Goal: Information Seeking & Learning: Learn about a topic

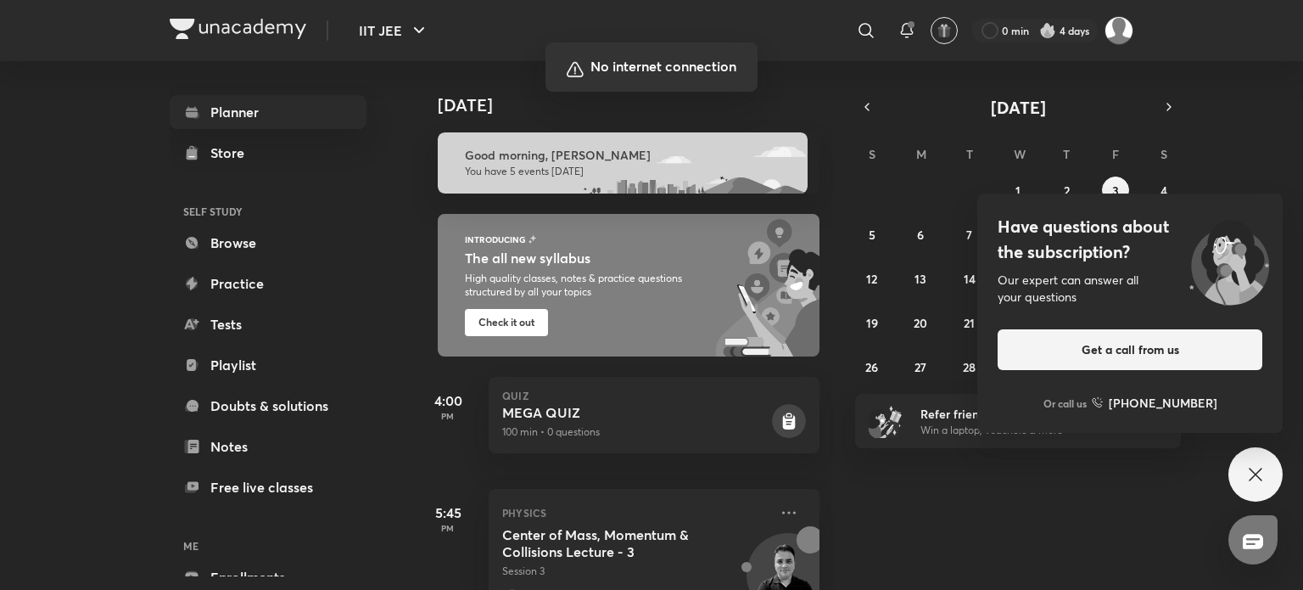
scroll to position [536, 0]
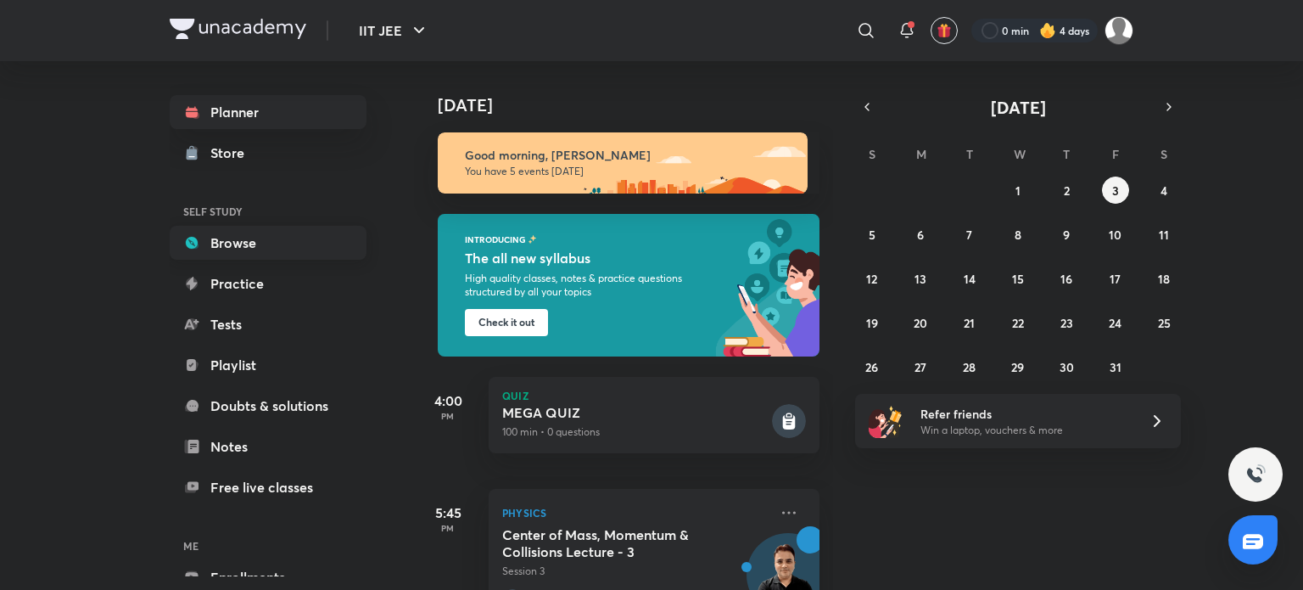
click at [270, 257] on link "Browse" at bounding box center [268, 243] width 197 height 34
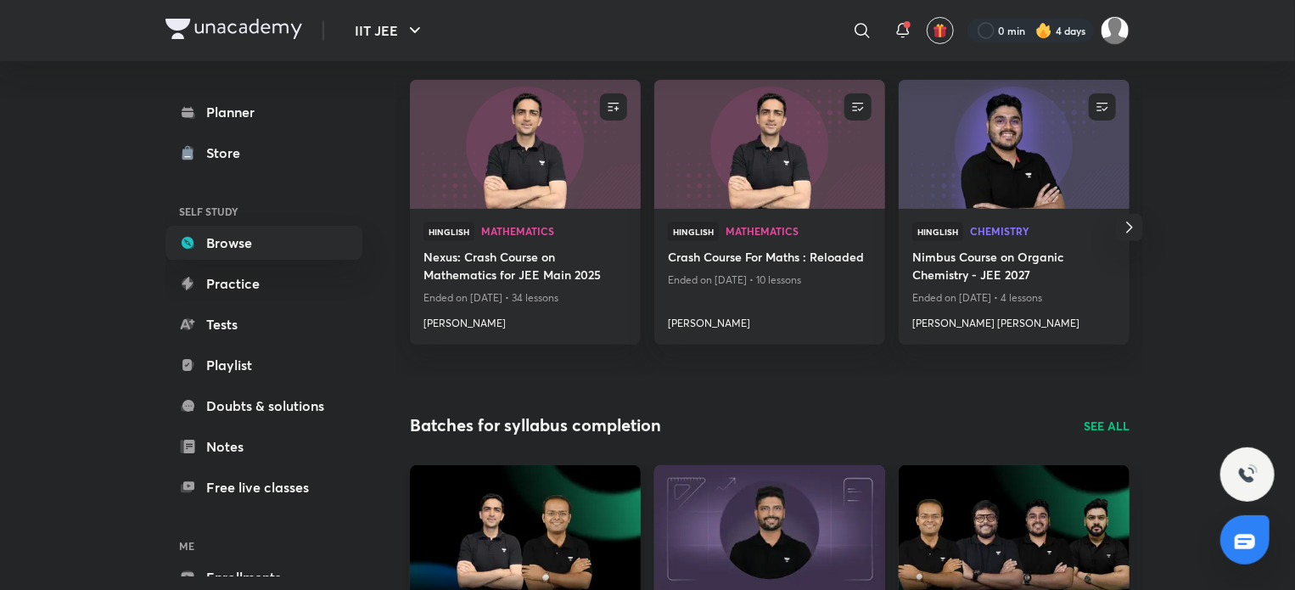
scroll to position [170, 0]
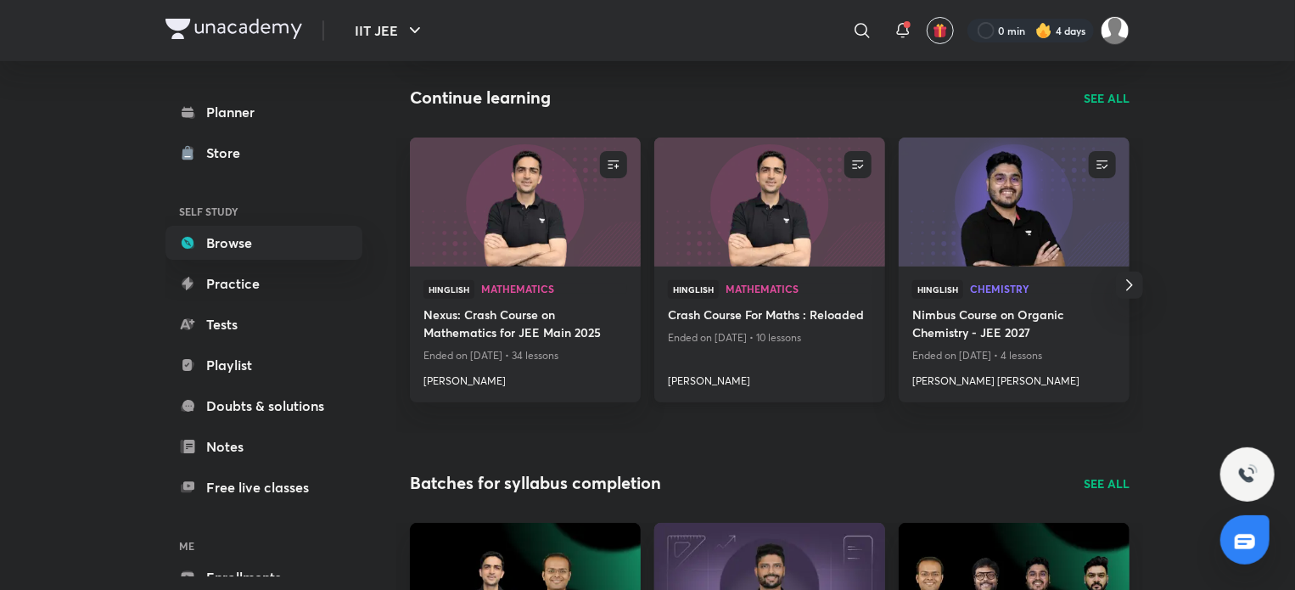
click at [702, 315] on h4 "Crash Course For Maths : Reloaded" at bounding box center [770, 315] width 204 height 21
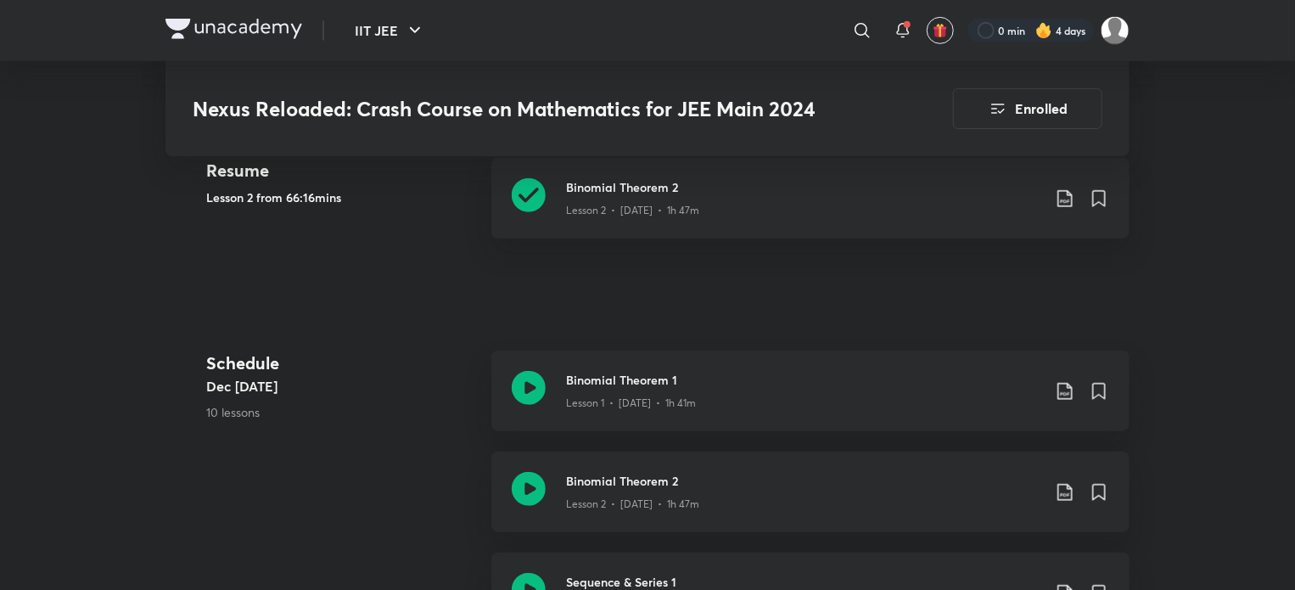
scroll to position [594, 0]
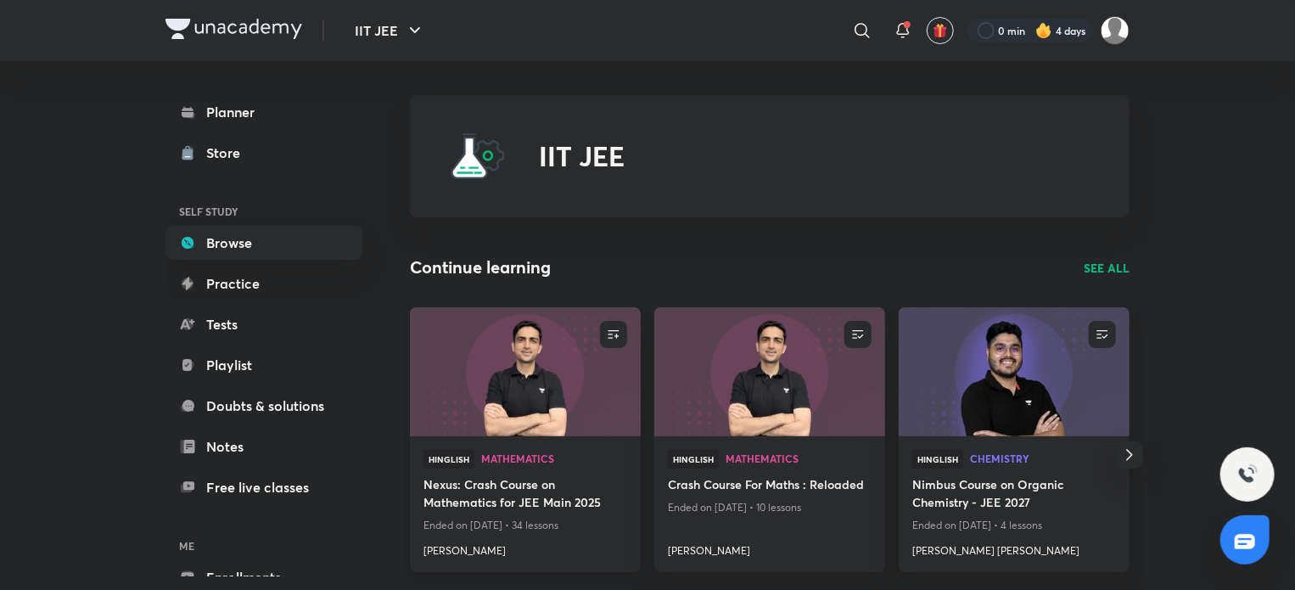
scroll to position [85, 0]
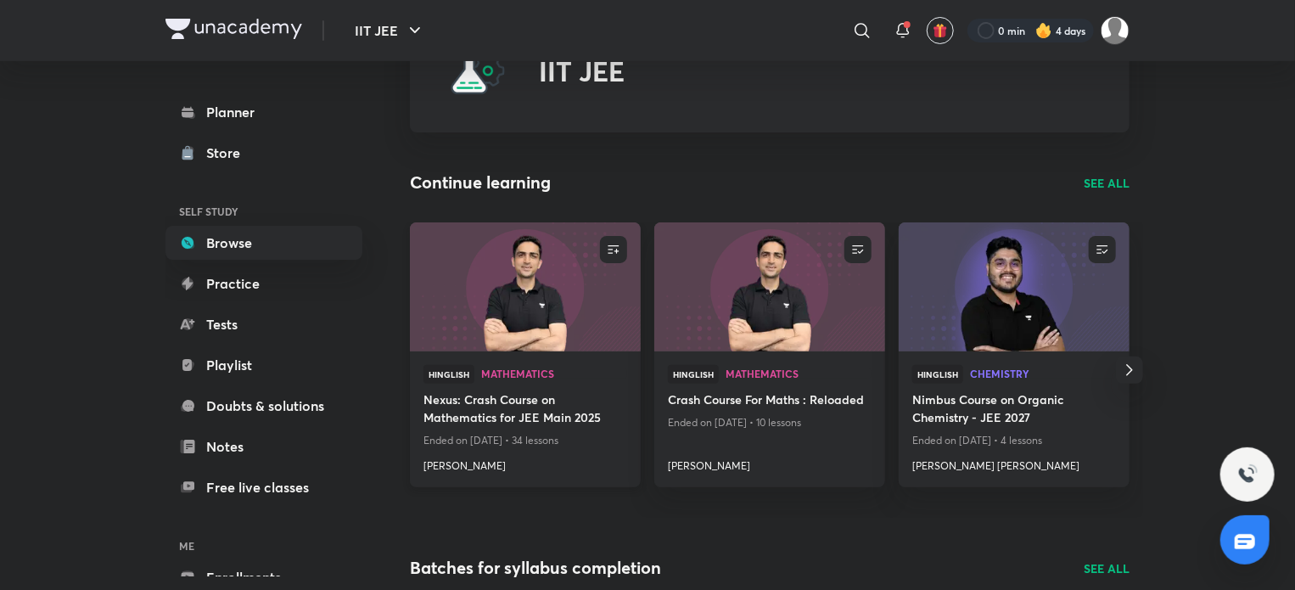
click at [471, 322] on img at bounding box center [524, 287] width 235 height 132
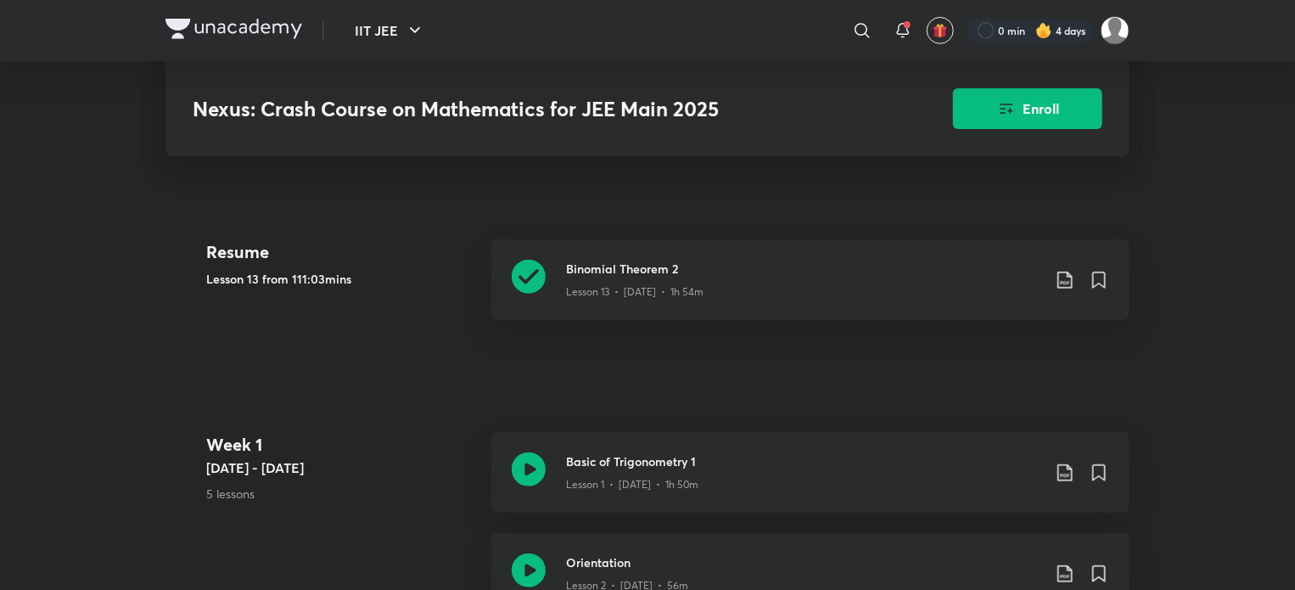
scroll to position [339, 0]
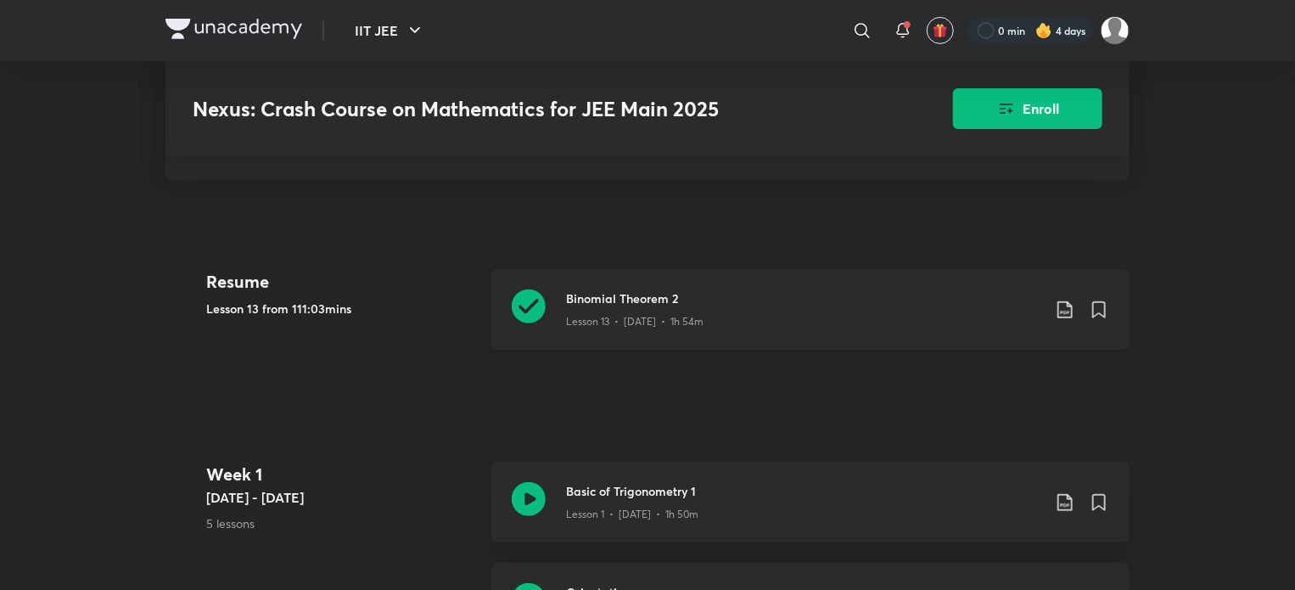
click at [519, 307] on icon at bounding box center [529, 306] width 34 height 34
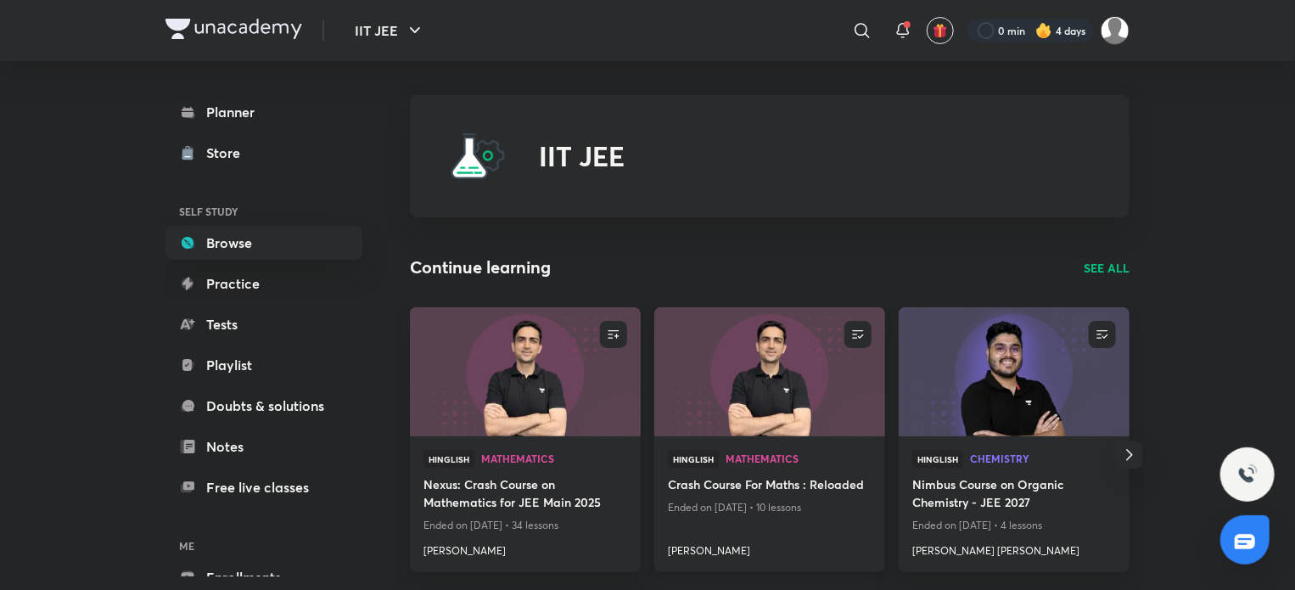
click at [726, 387] on img at bounding box center [769, 371] width 235 height 132
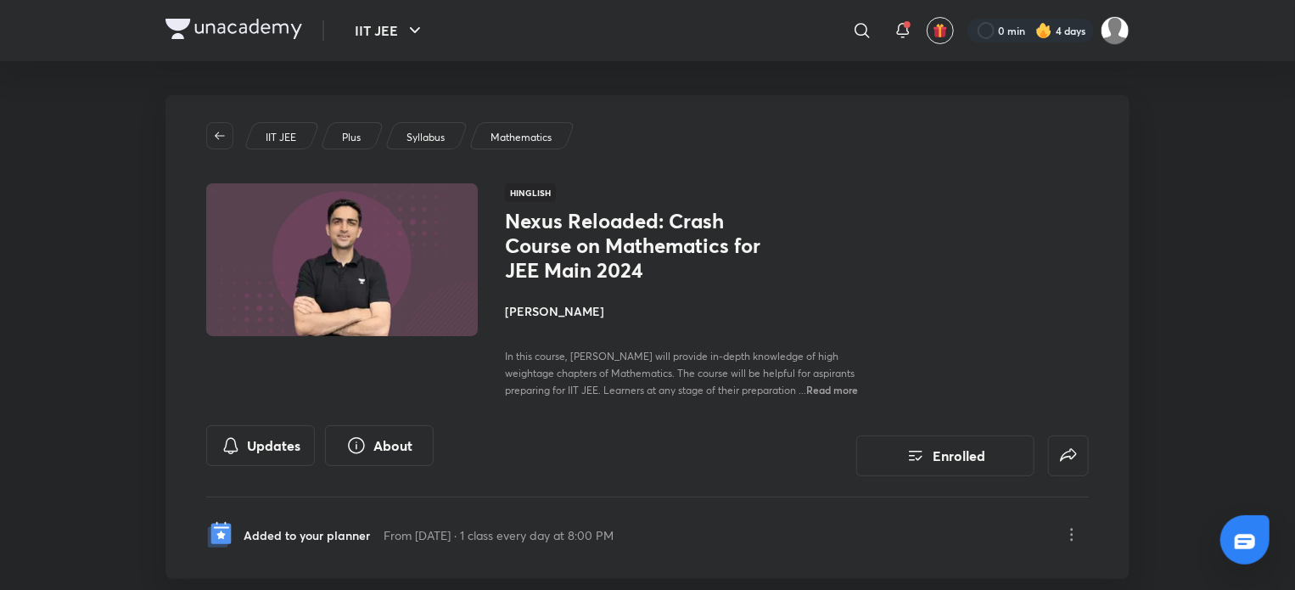
scroll to position [424, 0]
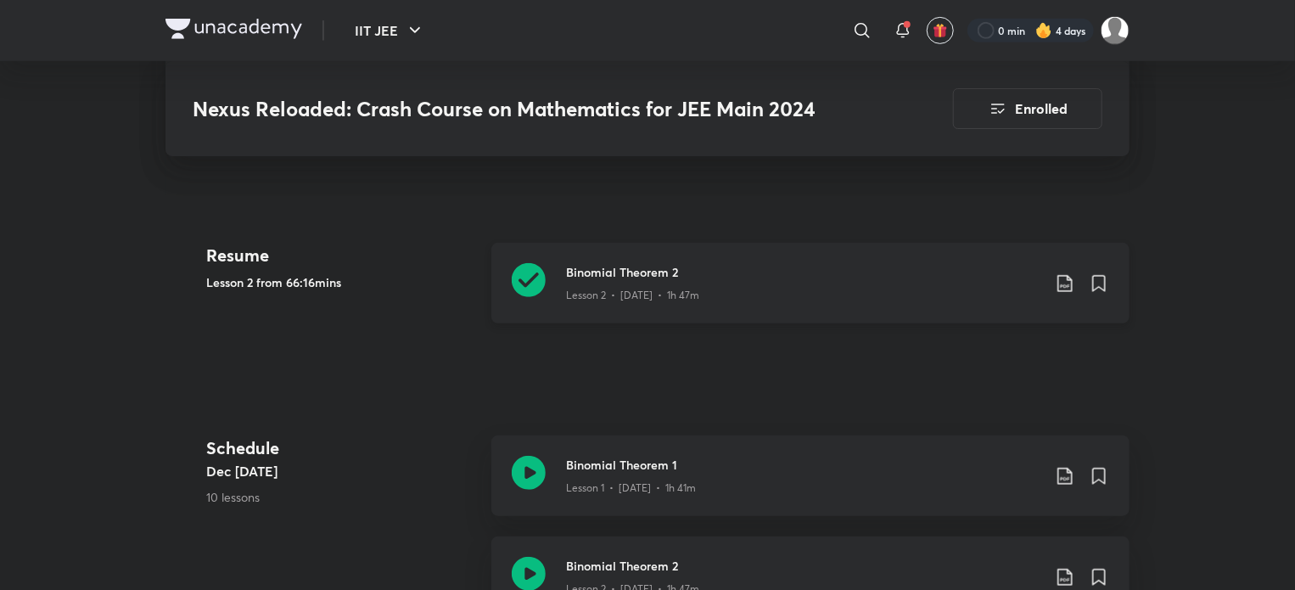
click at [539, 280] on icon at bounding box center [529, 280] width 34 height 34
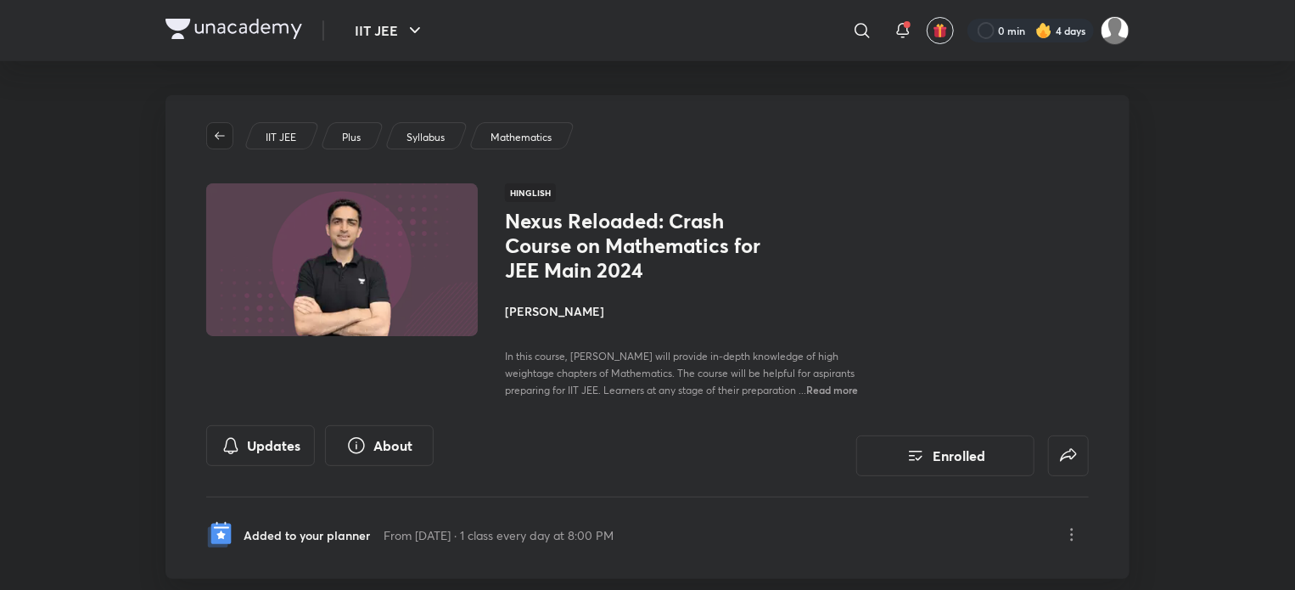
click at [229, 133] on span "button" at bounding box center [219, 136] width 25 height 14
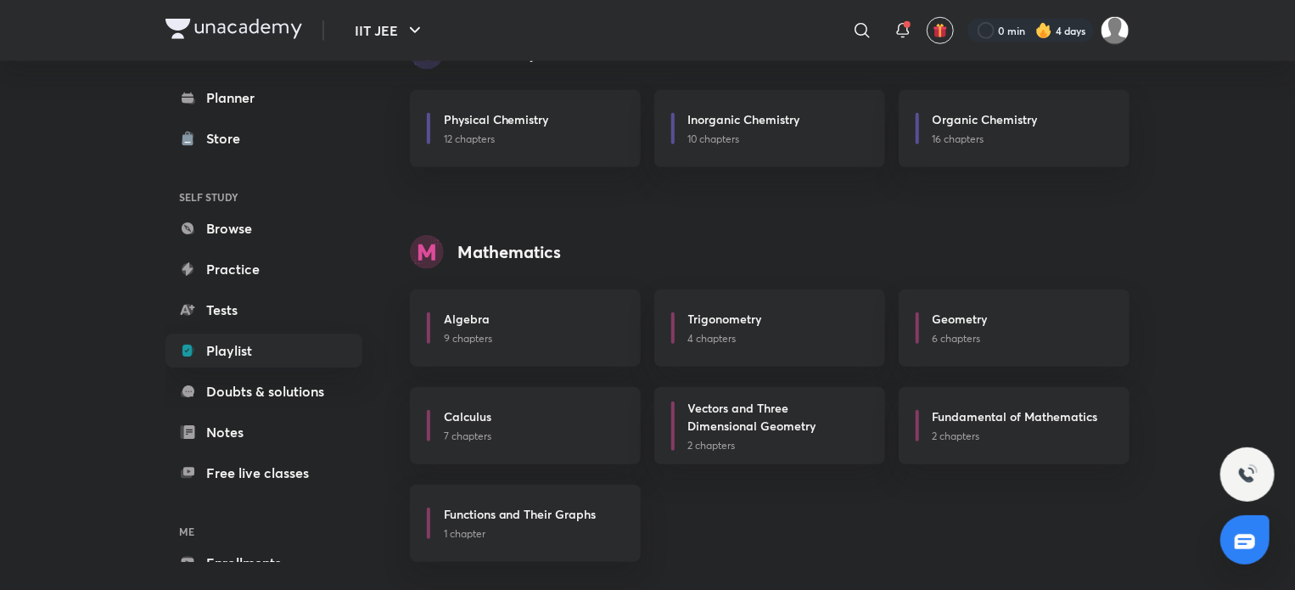
scroll to position [639, 0]
click at [261, 225] on link "Browse" at bounding box center [263, 227] width 197 height 34
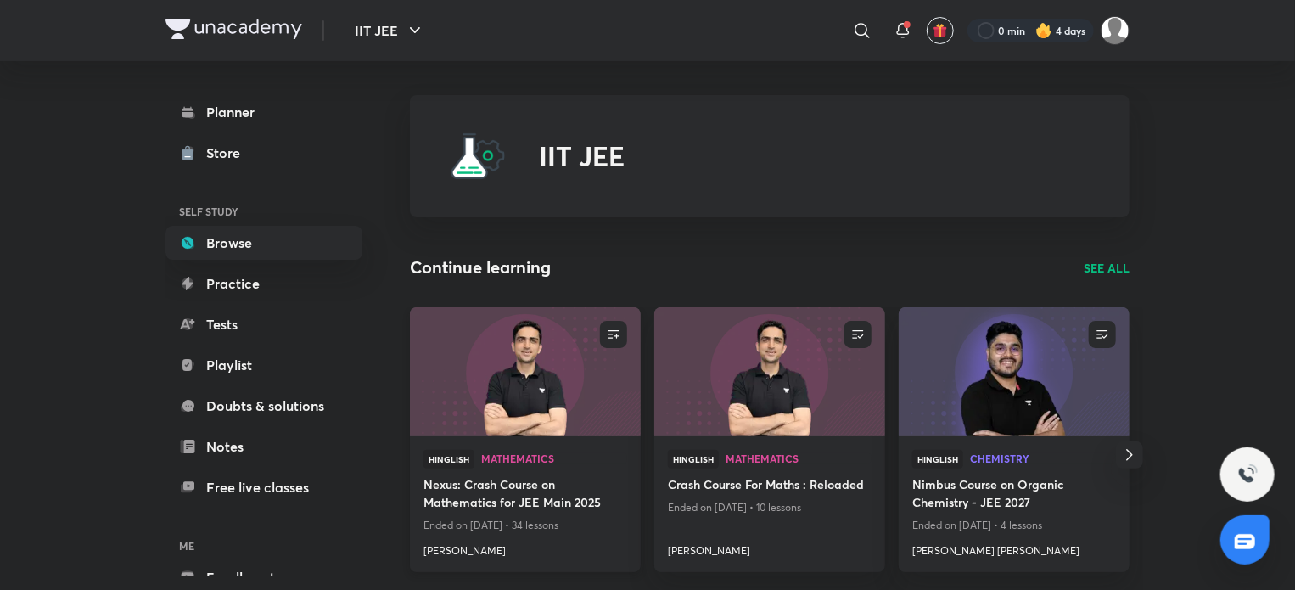
click at [494, 418] on img at bounding box center [524, 371] width 235 height 132
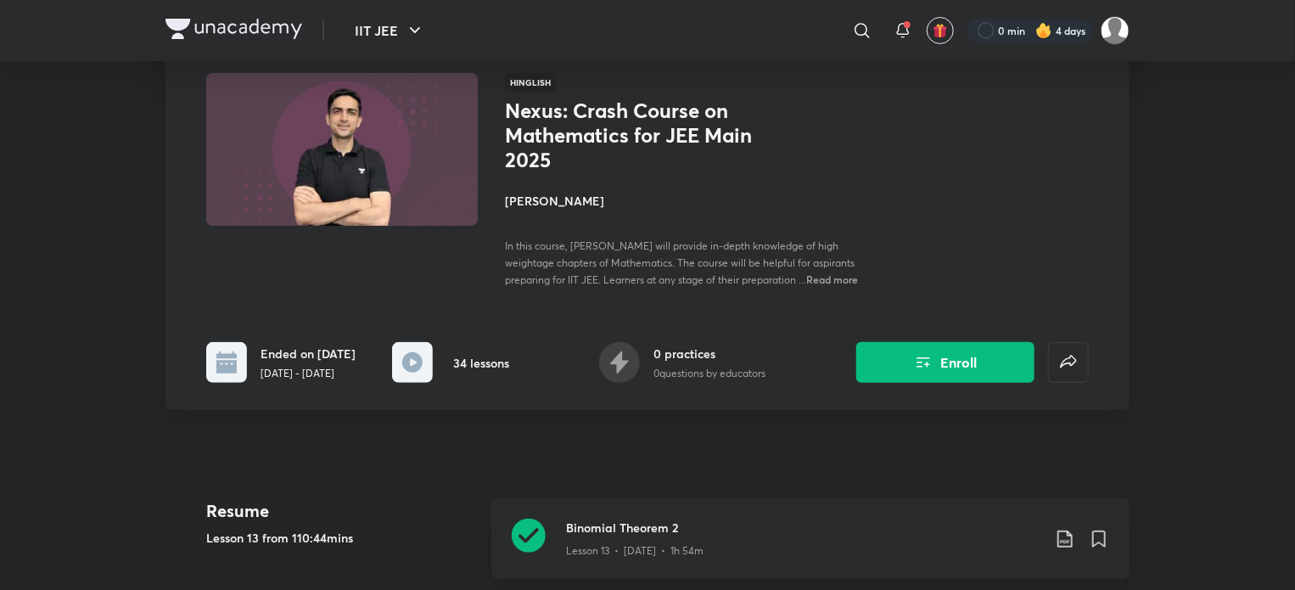
scroll to position [339, 0]
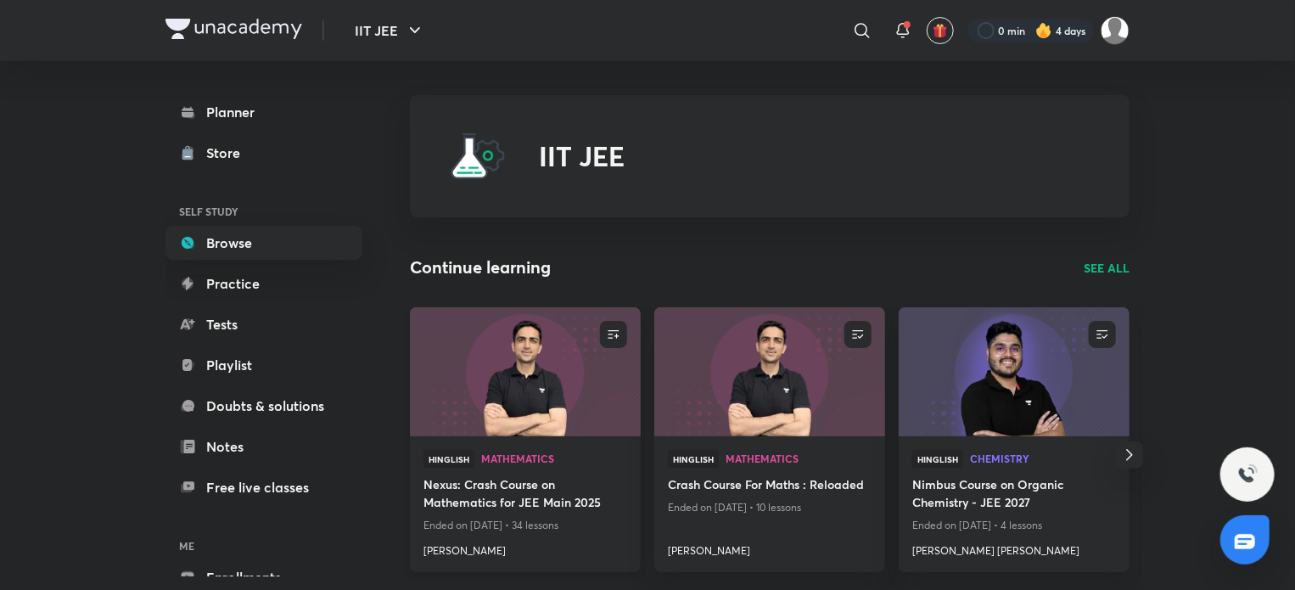
scroll to position [170, 0]
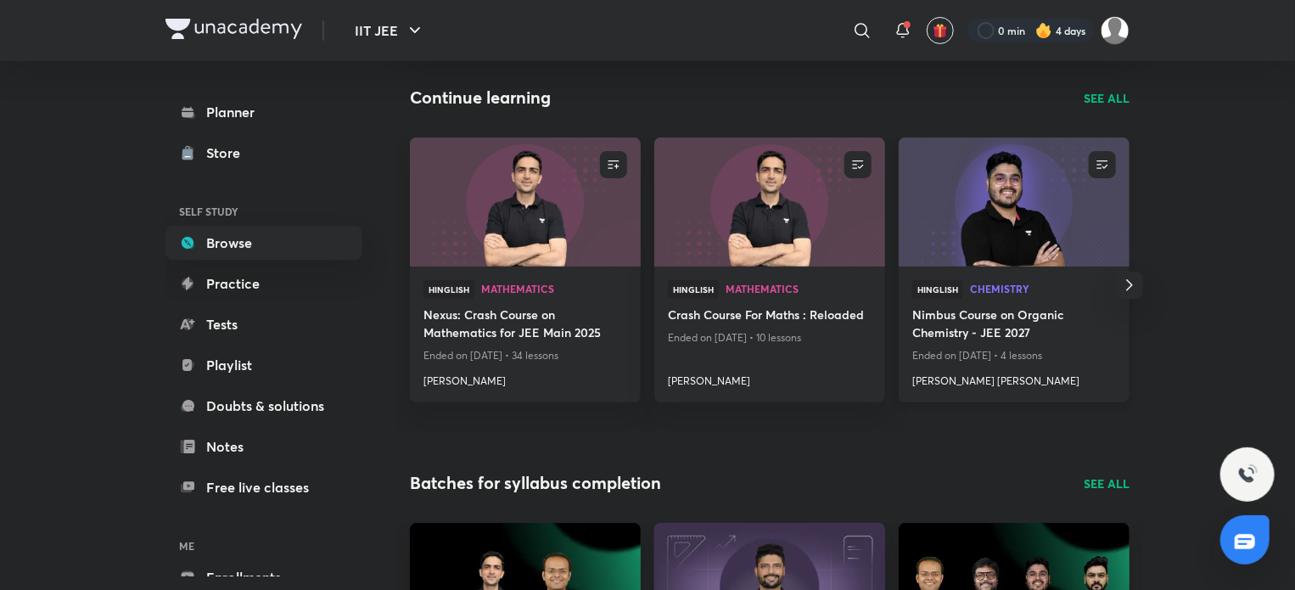
click at [1059, 363] on p "Ended on Apr 27, 2025 • 4 lessons" at bounding box center [1014, 356] width 204 height 22
click at [983, 328] on h4 "Nimbus Course on Organic Chemistry - JEE 2027" at bounding box center [1014, 324] width 204 height 39
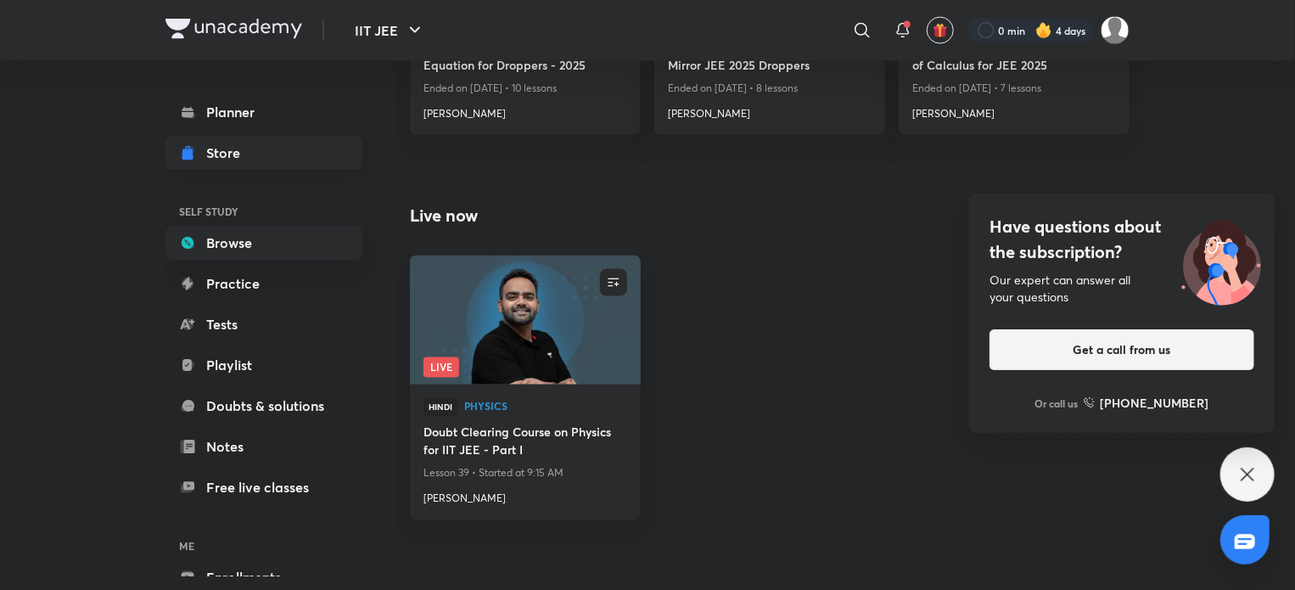
click at [227, 163] on link "Store" at bounding box center [263, 153] width 197 height 34
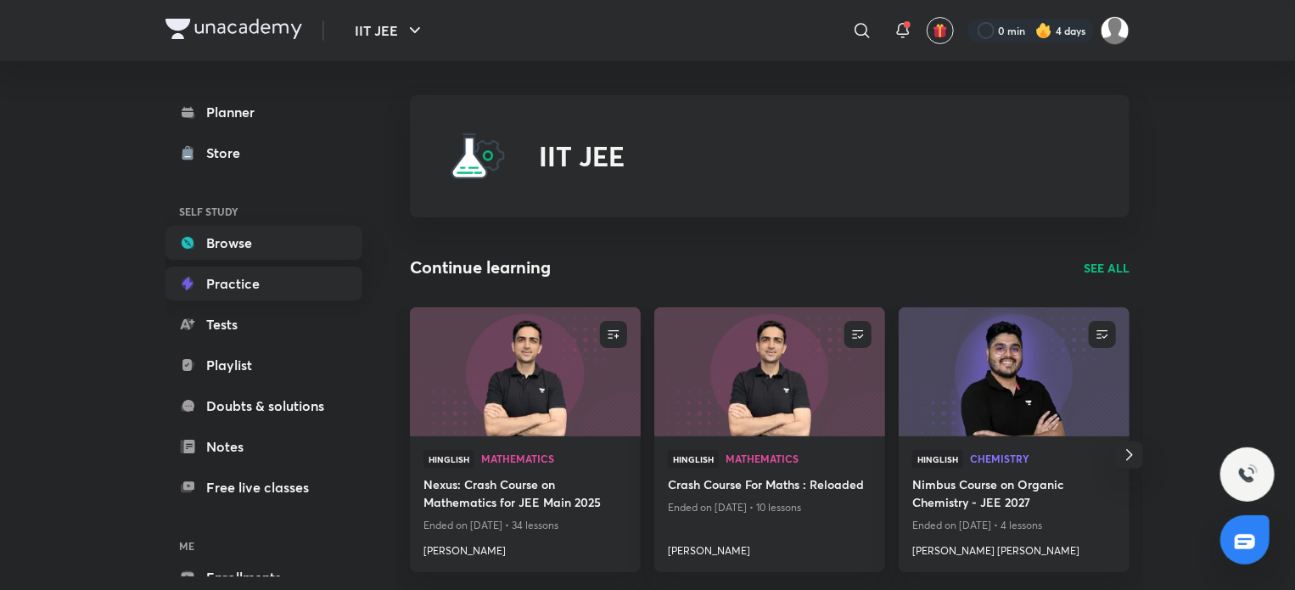
click at [258, 291] on link "Practice" at bounding box center [263, 283] width 197 height 34
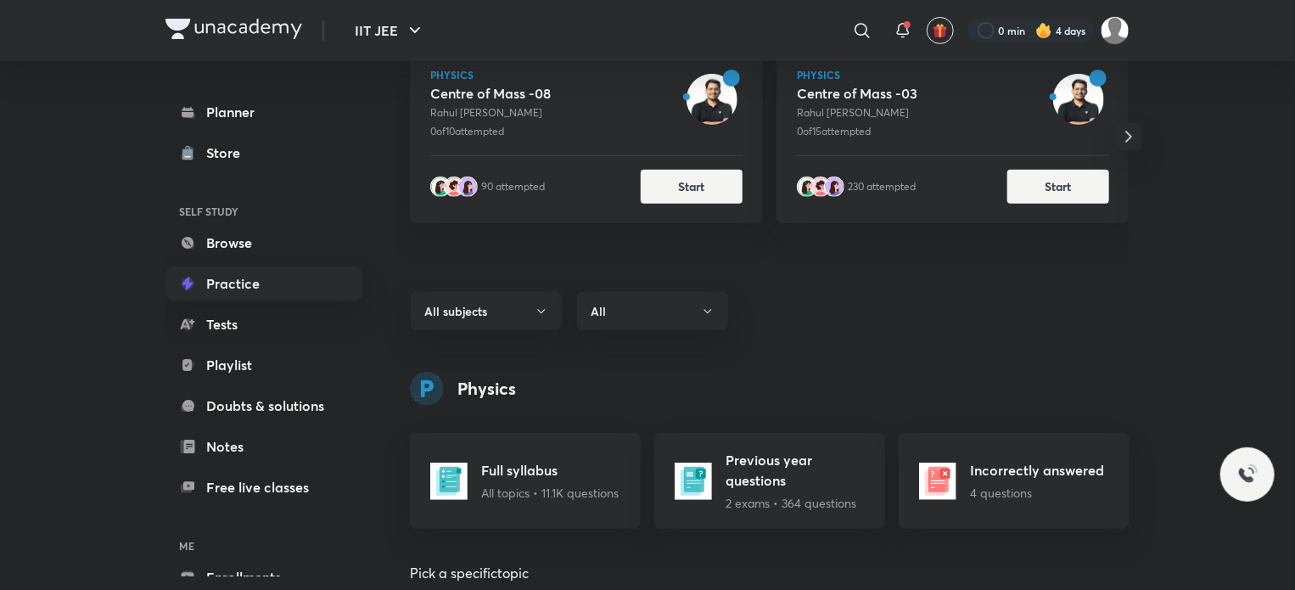
scroll to position [424, 0]
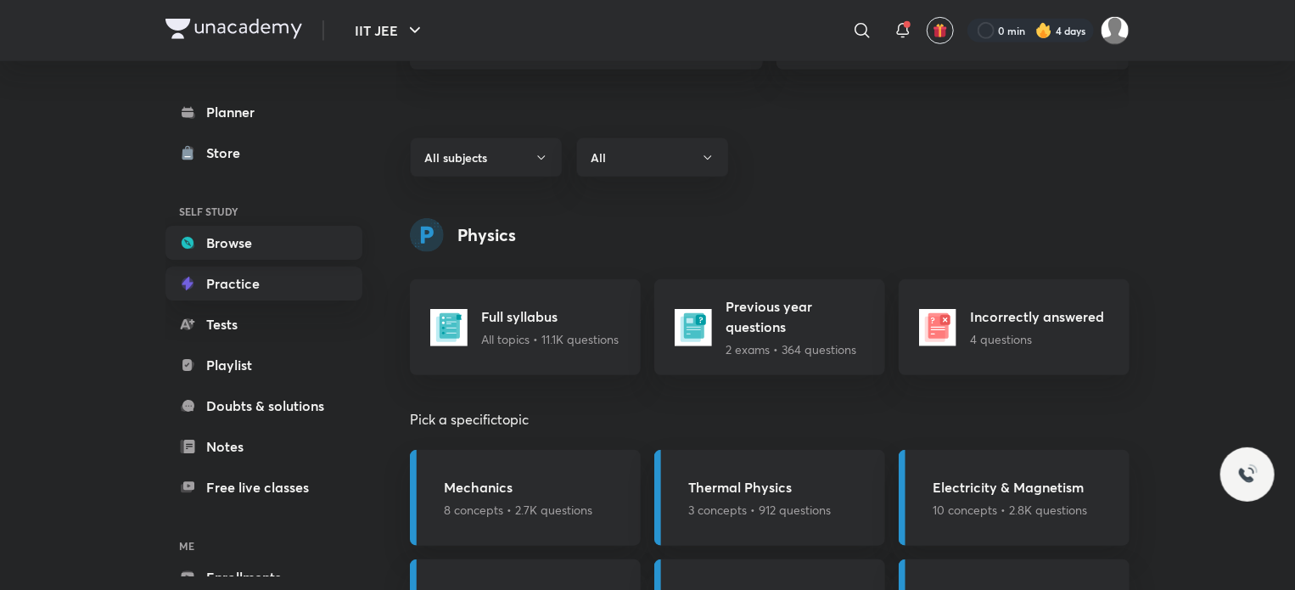
click at [231, 238] on link "Browse" at bounding box center [263, 243] width 197 height 34
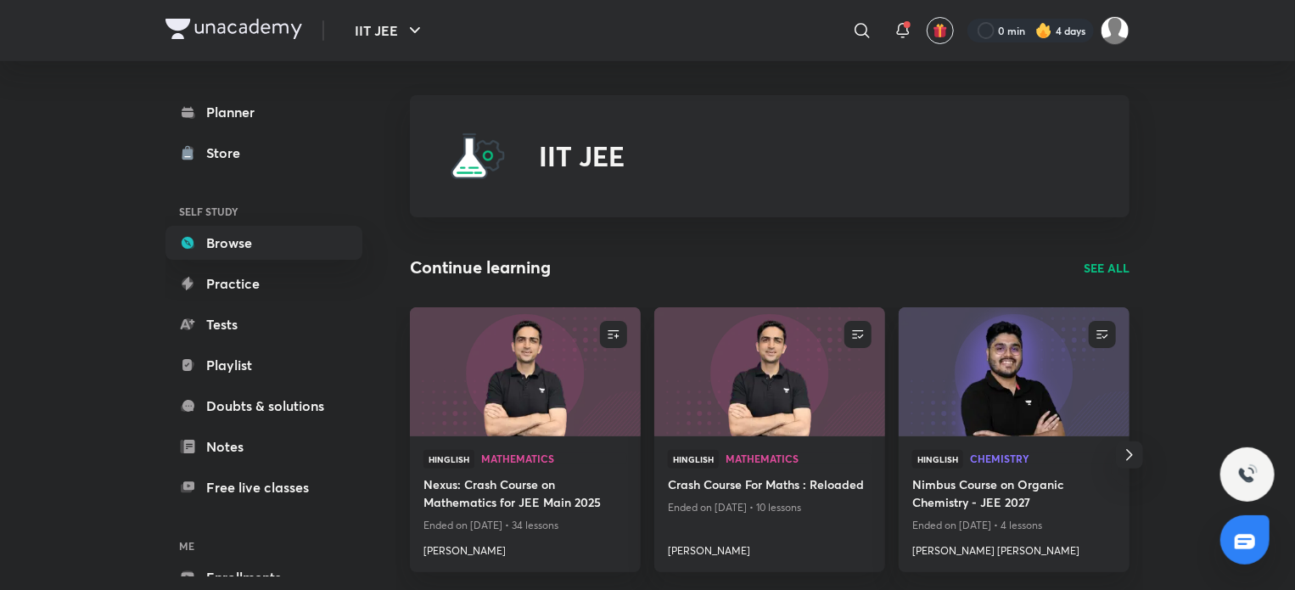
click at [1124, 266] on p "SEE ALL" at bounding box center [1107, 268] width 46 height 18
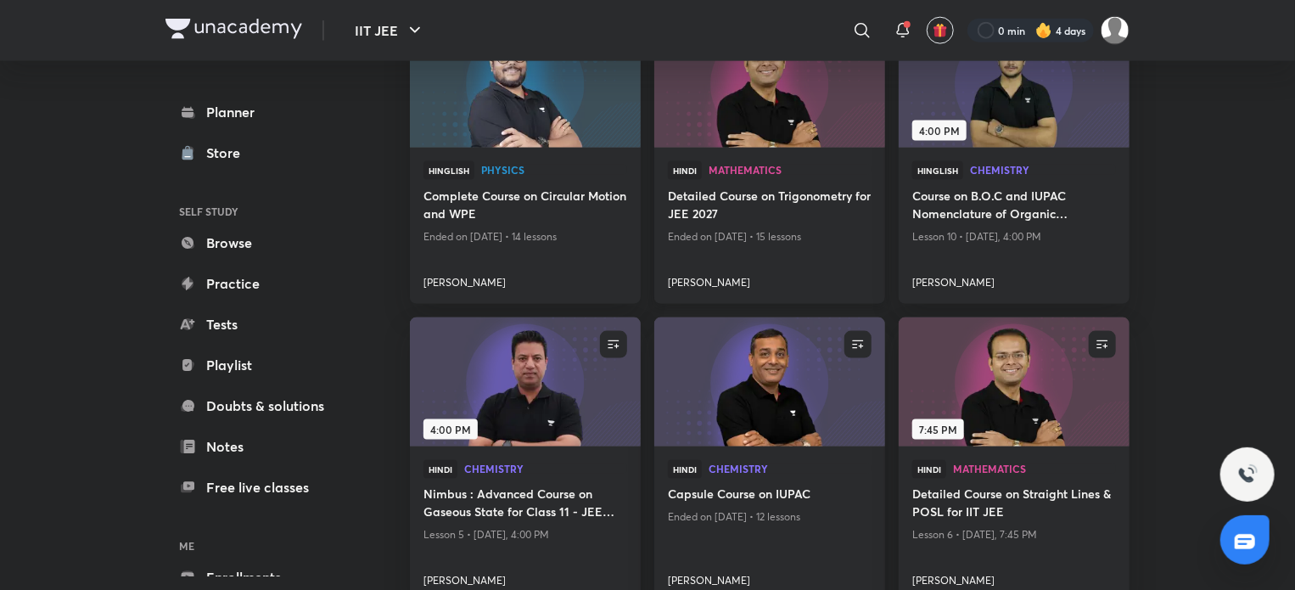
scroll to position [1150, 0]
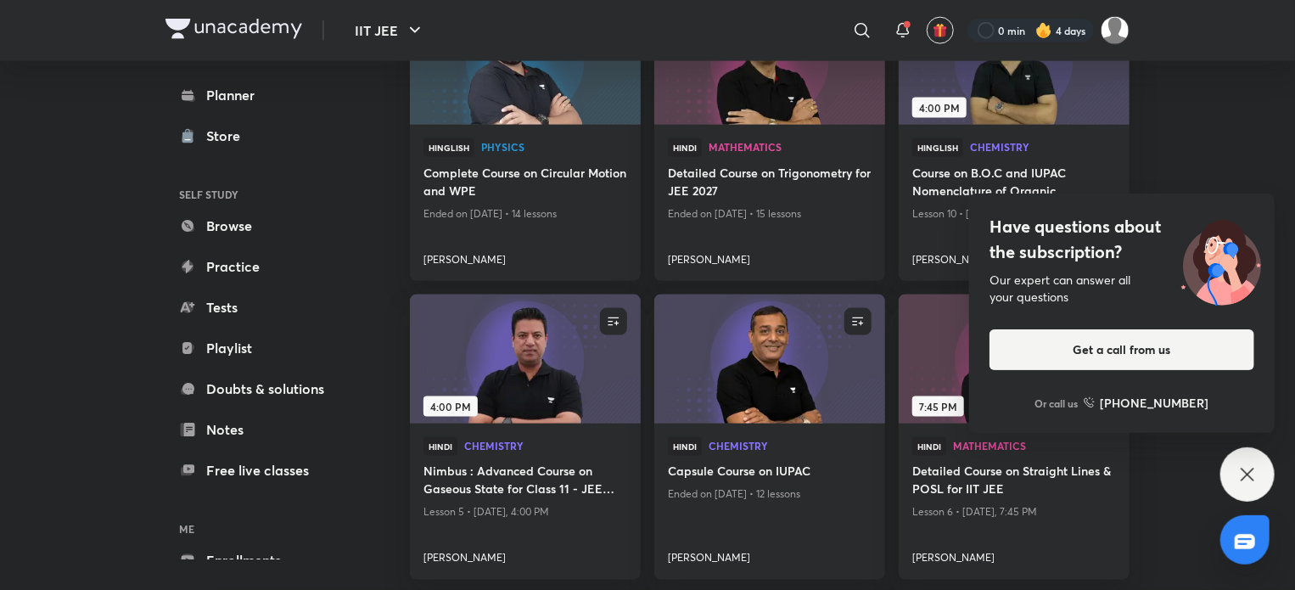
click at [1263, 476] on div "Have questions about the subscription? Our expert can answer all your questions…" at bounding box center [1247, 474] width 54 height 54
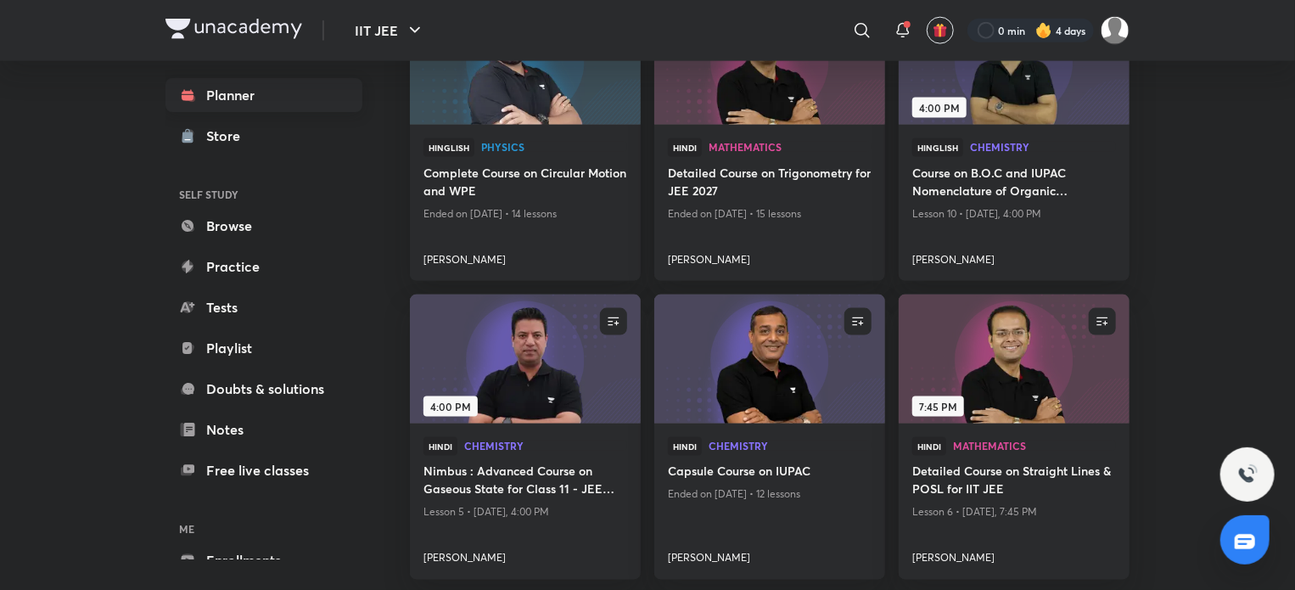
click at [326, 106] on link "Planner" at bounding box center [263, 95] width 197 height 34
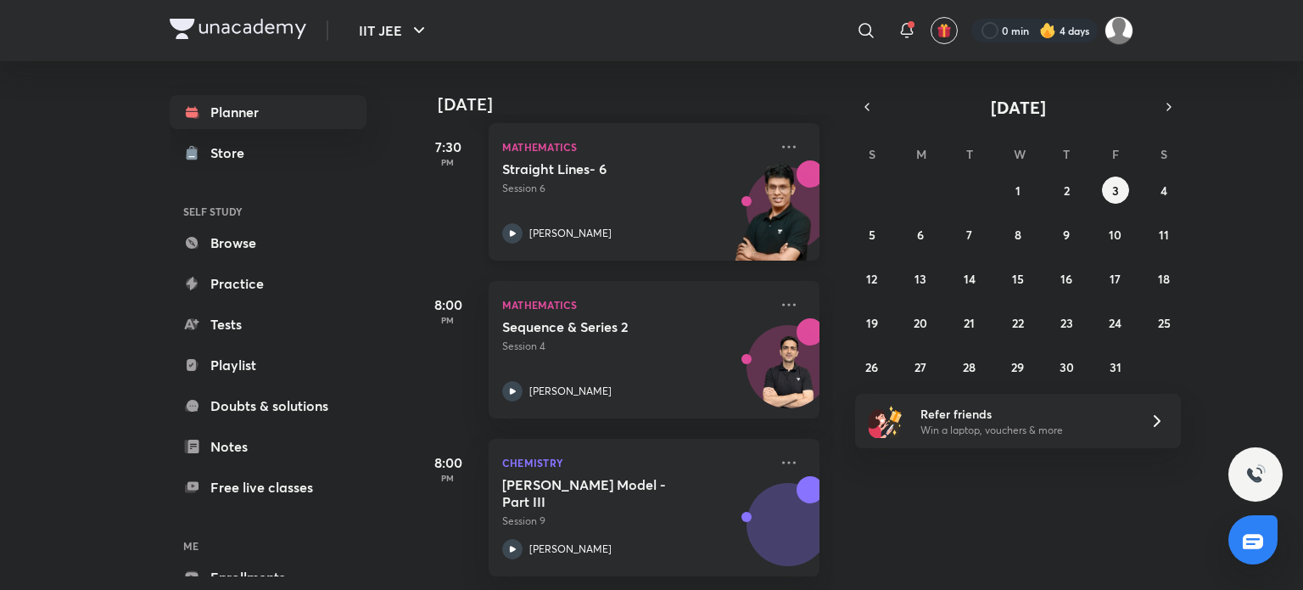
scroll to position [694, 0]
